Goal: Task Accomplishment & Management: Use online tool/utility

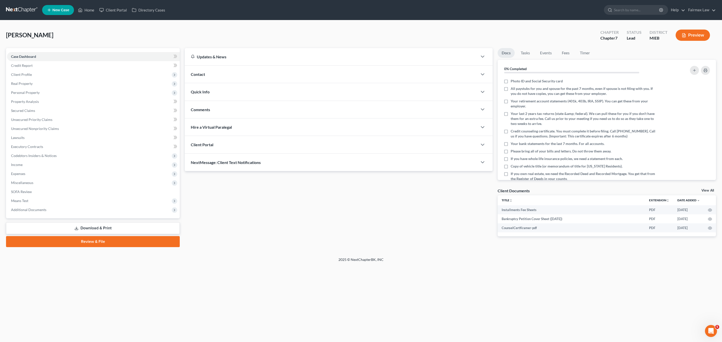
click at [89, 229] on link "Download & Print" at bounding box center [93, 229] width 174 height 12
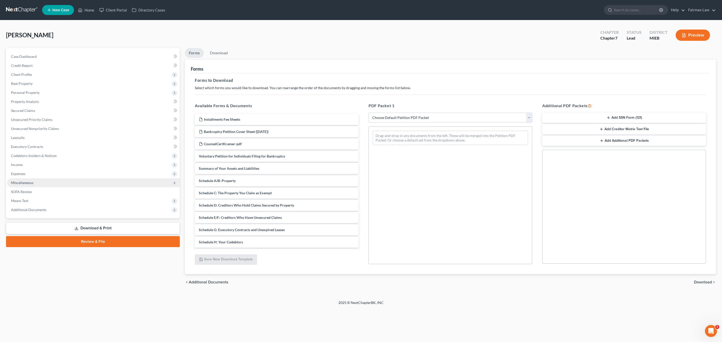
click at [44, 186] on span "Miscellaneous" at bounding box center [93, 182] width 173 height 9
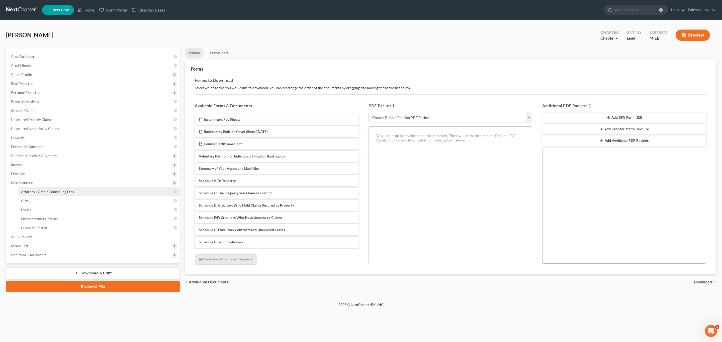
drag, startPoint x: 43, startPoint y: 189, endPoint x: 47, endPoint y: 189, distance: 3.8
click at [44, 189] on link "Attorney / Credit Counseling Fees" at bounding box center [98, 191] width 163 height 9
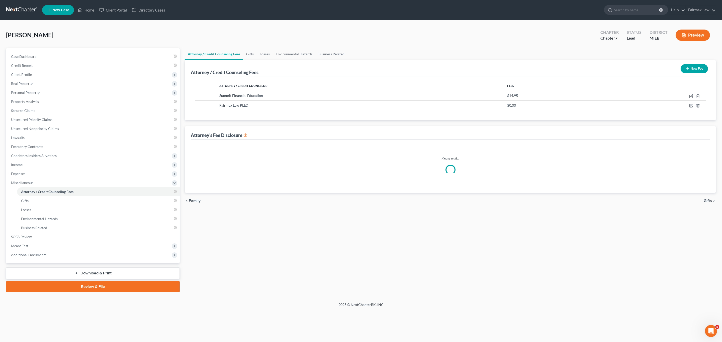
select select "2"
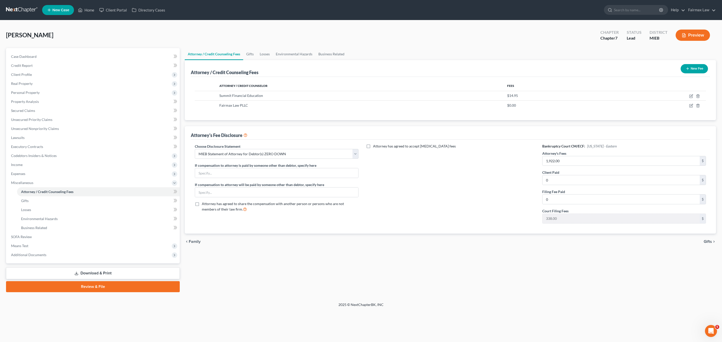
click at [86, 270] on link "Download & Print" at bounding box center [93, 274] width 174 height 12
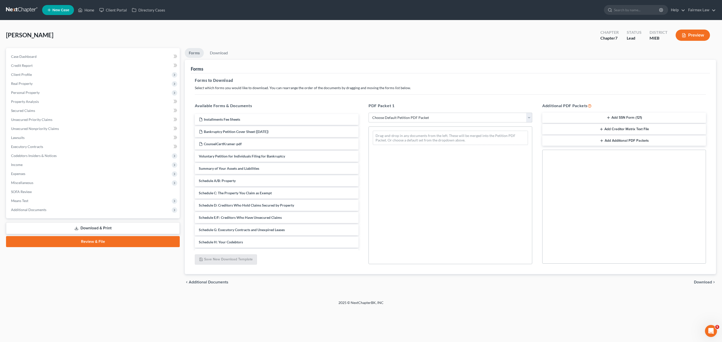
click at [415, 115] on select "Choose Default Petition PDF Packet Complete Bankruptcy Petition (all forms and …" at bounding box center [450, 118] width 164 height 10
click at [368, 113] on select "Choose Default Petition PDF Packet Complete Bankruptcy Petition (all forms and …" at bounding box center [450, 118] width 164 height 10
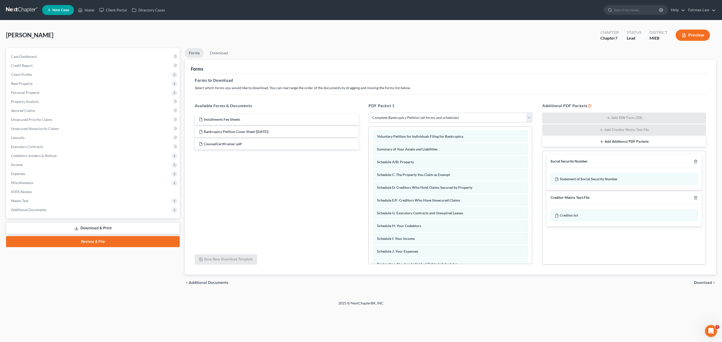
click at [399, 115] on select "Choose Default Petition PDF Packet Complete Bankruptcy Petition (all forms and …" at bounding box center [450, 118] width 164 height 10
select select "1"
click at [368, 113] on select "Choose Default Petition PDF Packet Complete Bankruptcy Petition (all forms and …" at bounding box center [450, 118] width 164 height 10
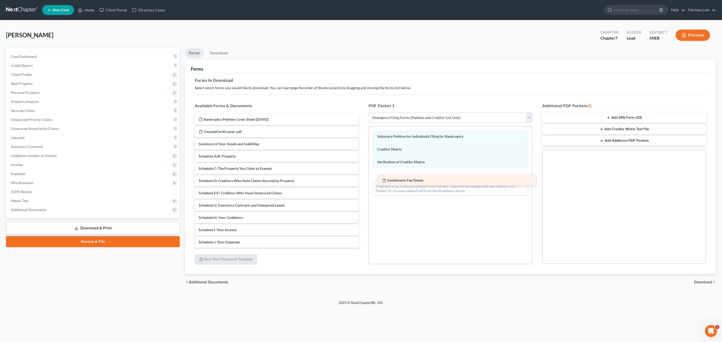
drag, startPoint x: 227, startPoint y: 121, endPoint x: 410, endPoint y: 181, distance: 193.0
click at [362, 181] on div "Installments Fee Sheets Installments Fee Sheets Bankruptcy Petition Cover Sheet…" at bounding box center [277, 218] width 172 height 208
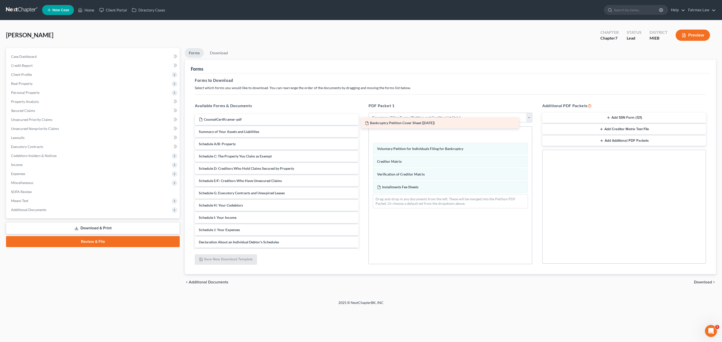
drag, startPoint x: 223, startPoint y: 121, endPoint x: 390, endPoint y: 129, distance: 167.9
click at [362, 127] on div "Bankruptcy Petition Cover Sheet ([DATE]) Bankruptcy Petition Cover Sheet ([DATE…" at bounding box center [277, 211] width 172 height 195
click at [590, 119] on button "Add SSN Form (121)" at bounding box center [624, 118] width 164 height 11
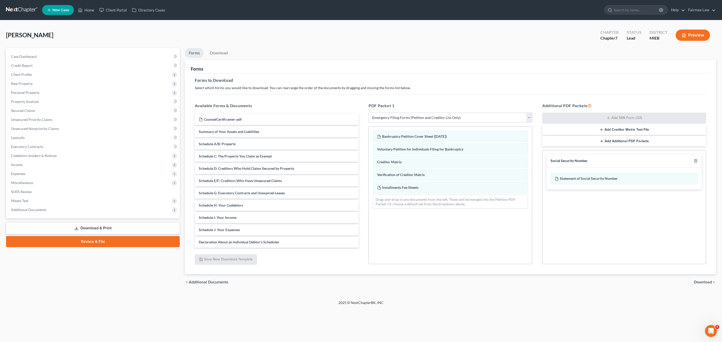
click at [704, 284] on span "Download" at bounding box center [703, 282] width 18 height 4
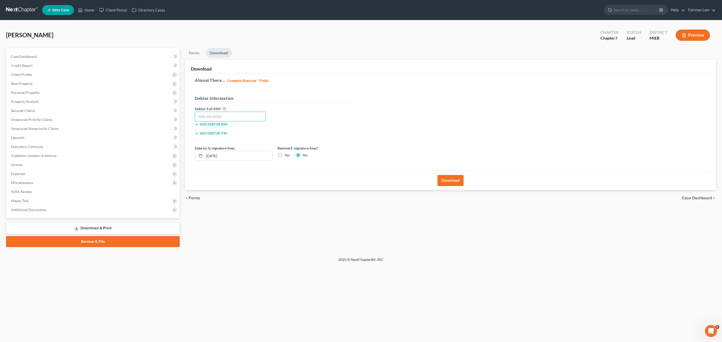
click at [232, 114] on input "text" at bounding box center [230, 117] width 71 height 10
paste input "381-60-1962"
type input "381-60-1962"
click at [448, 175] on div "Download" at bounding box center [450, 180] width 519 height 19
click at [456, 183] on button "Download" at bounding box center [450, 180] width 26 height 11
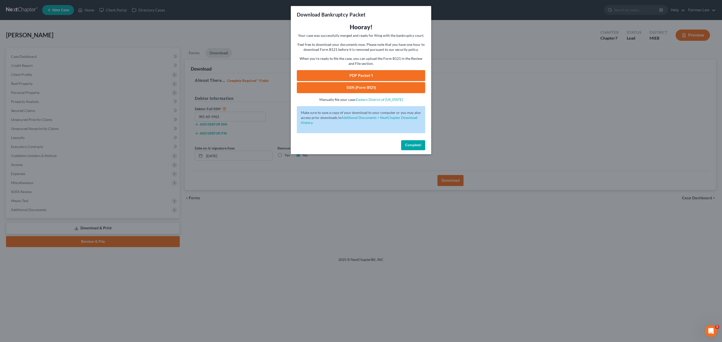
click at [370, 72] on link "PDF Packet 1" at bounding box center [361, 75] width 128 height 11
click at [355, 89] on link "SSN (Form B121)" at bounding box center [361, 87] width 128 height 11
